Goal: Navigation & Orientation: Find specific page/section

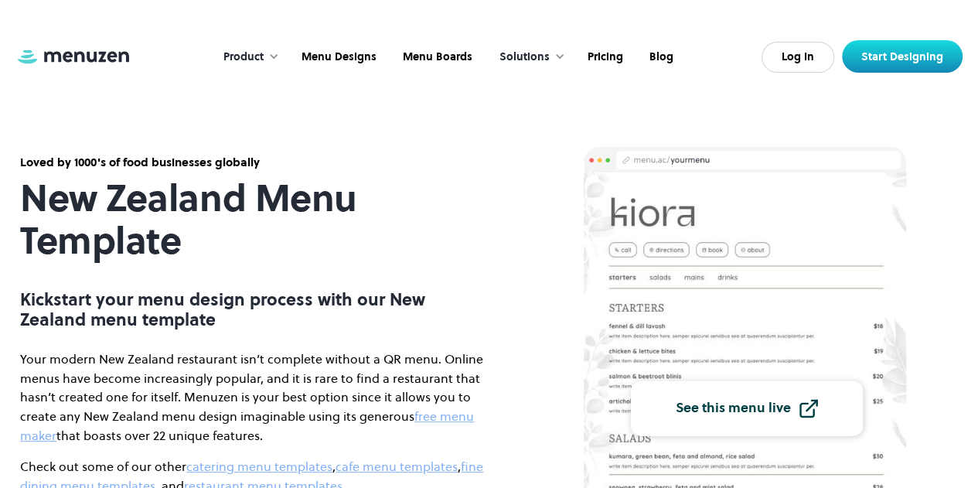
click at [264, 49] on div "Product" at bounding box center [243, 57] width 40 height 17
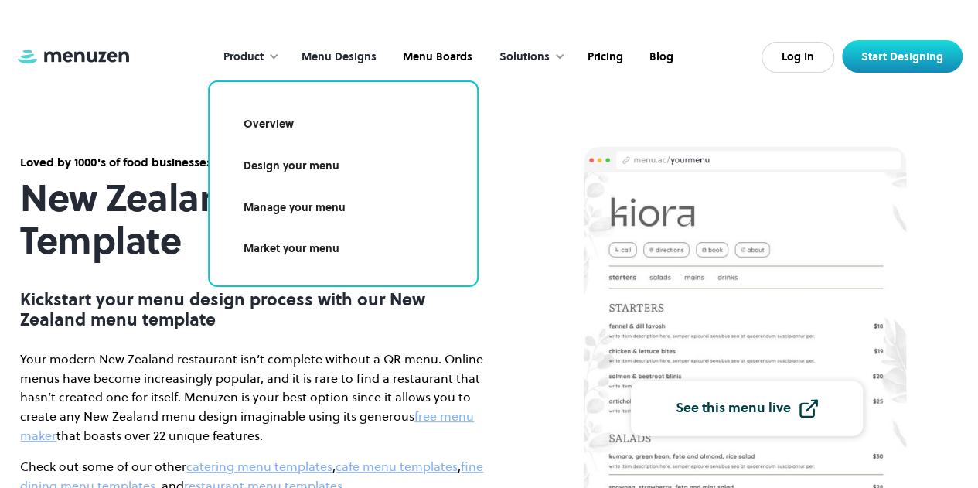
click at [340, 56] on link "Menu Designs" at bounding box center [337, 57] width 101 height 48
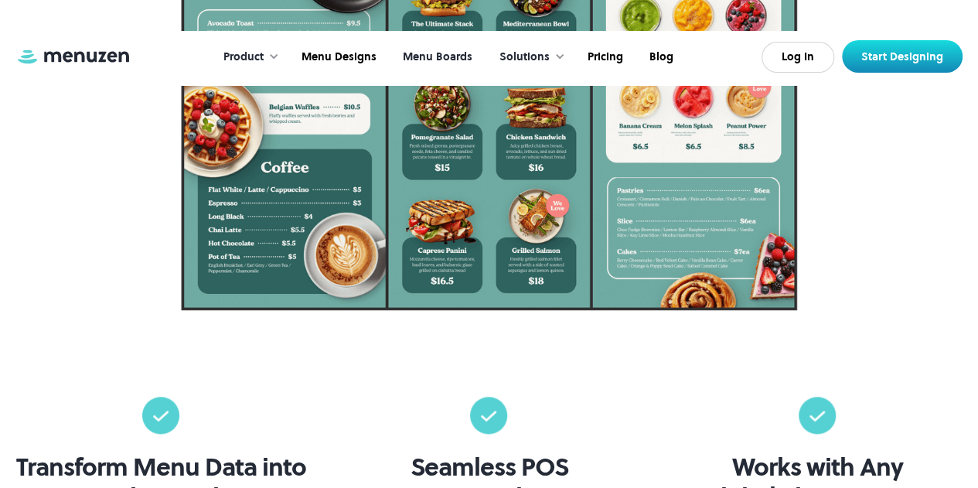
scroll to position [541, 0]
